Goal: Information Seeking & Learning: Learn about a topic

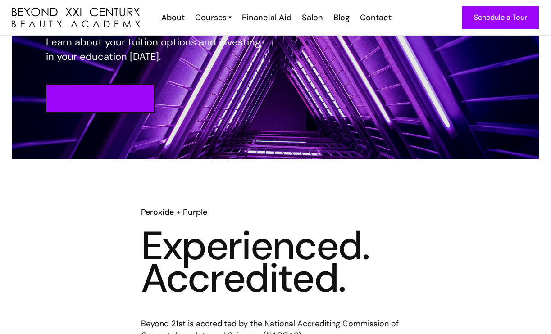
scroll to position [251, 0]
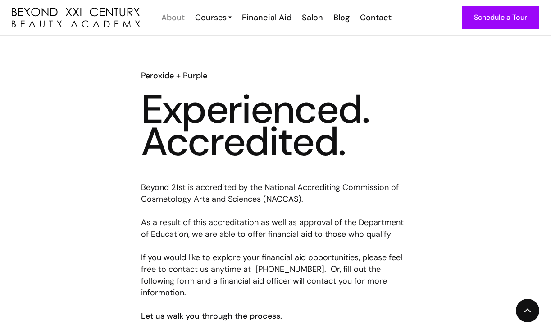
click at [178, 19] on div "About" at bounding box center [172, 18] width 23 height 12
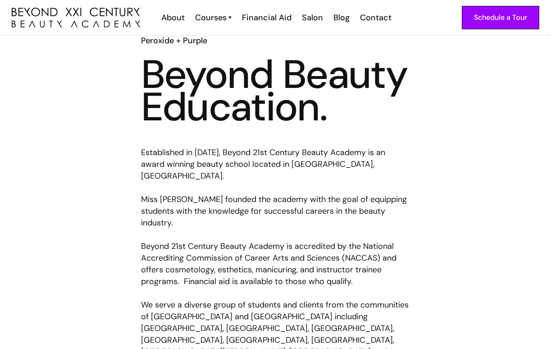
scroll to position [134, 0]
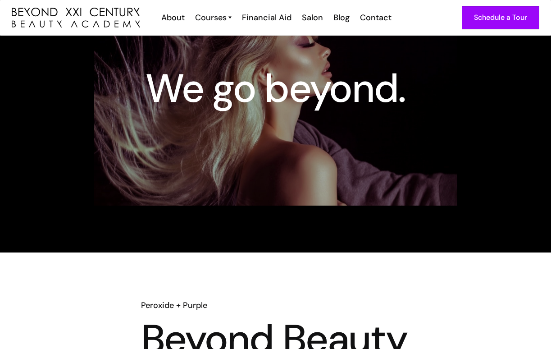
scroll to position [0, 0]
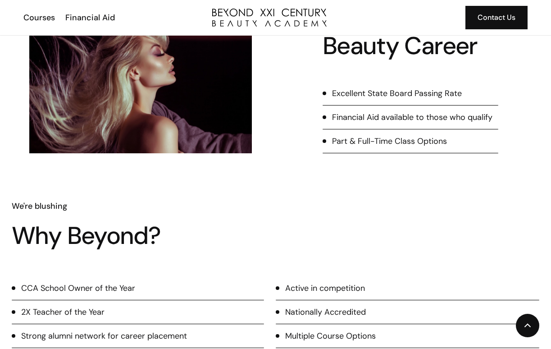
scroll to position [532, 0]
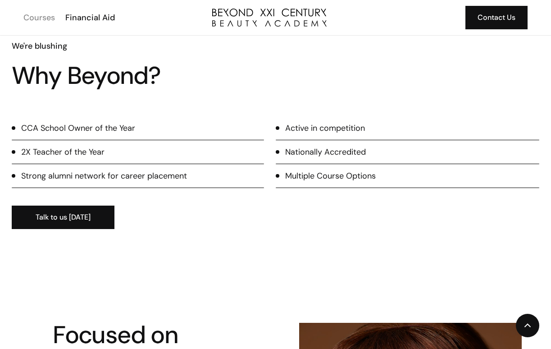
drag, startPoint x: 34, startPoint y: 21, endPoint x: 40, endPoint y: 18, distance: 7.0
click at [34, 21] on div "Courses" at bounding box center [39, 18] width 32 height 12
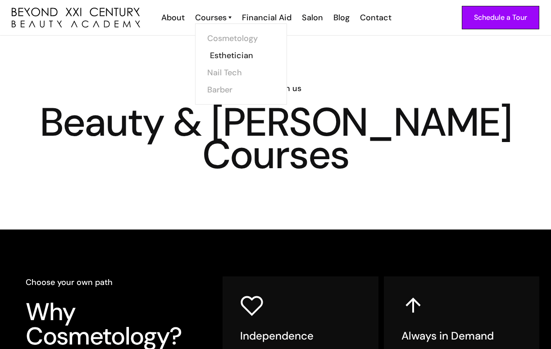
click at [230, 54] on link "Esthetician" at bounding box center [244, 55] width 68 height 17
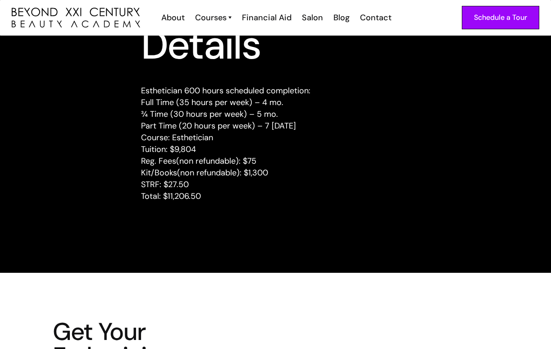
scroll to position [1116, 0]
